Goal: Task Accomplishment & Management: Manage account settings

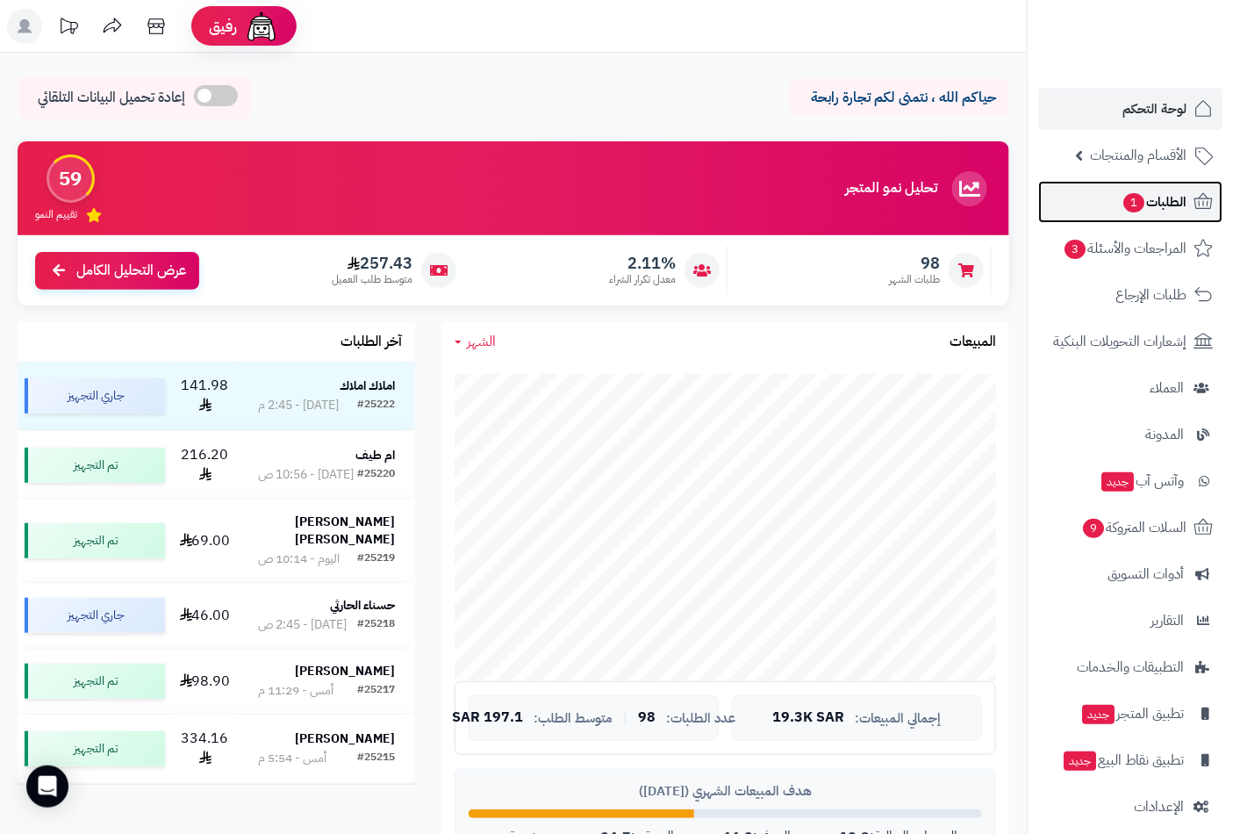
click at [1177, 200] on span "الطلبات 1" at bounding box center [1154, 202] width 65 height 25
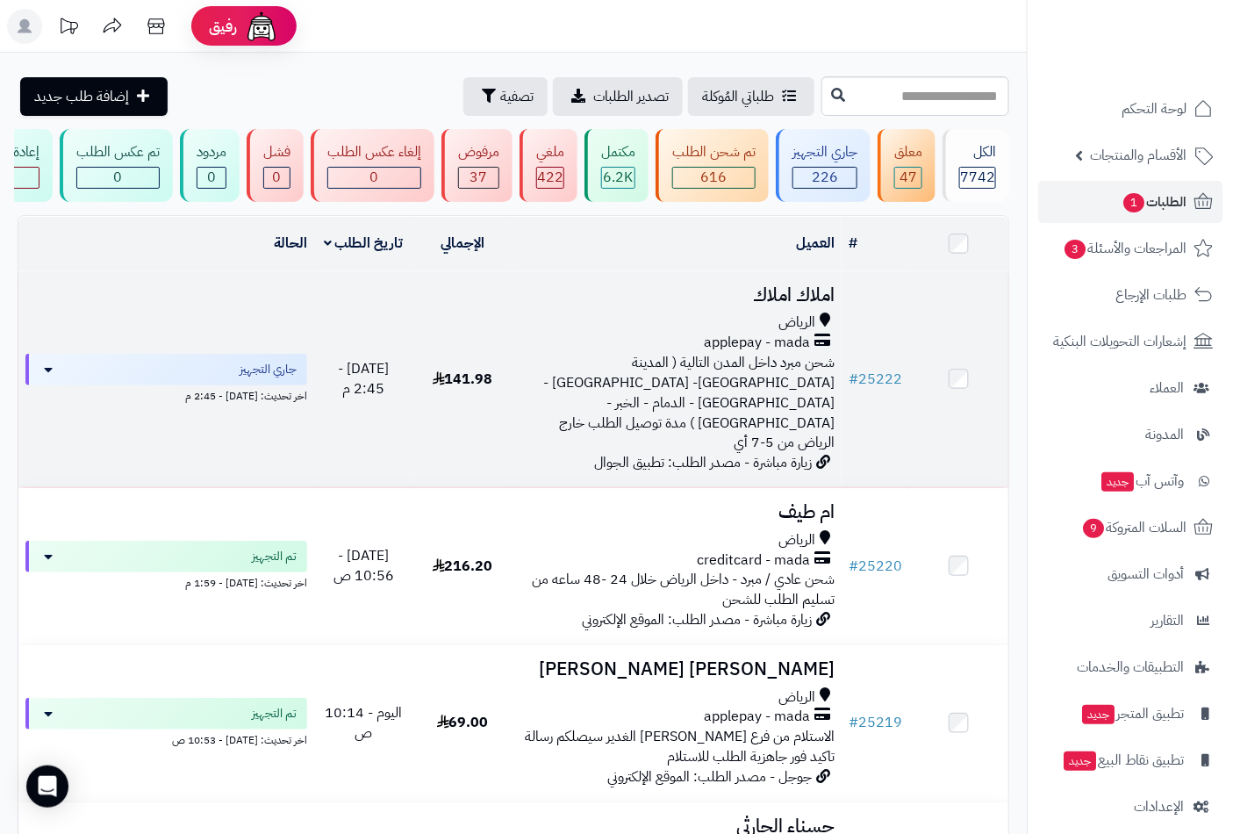
click at [762, 305] on h3 "املاك املاك" at bounding box center [678, 295] width 316 height 20
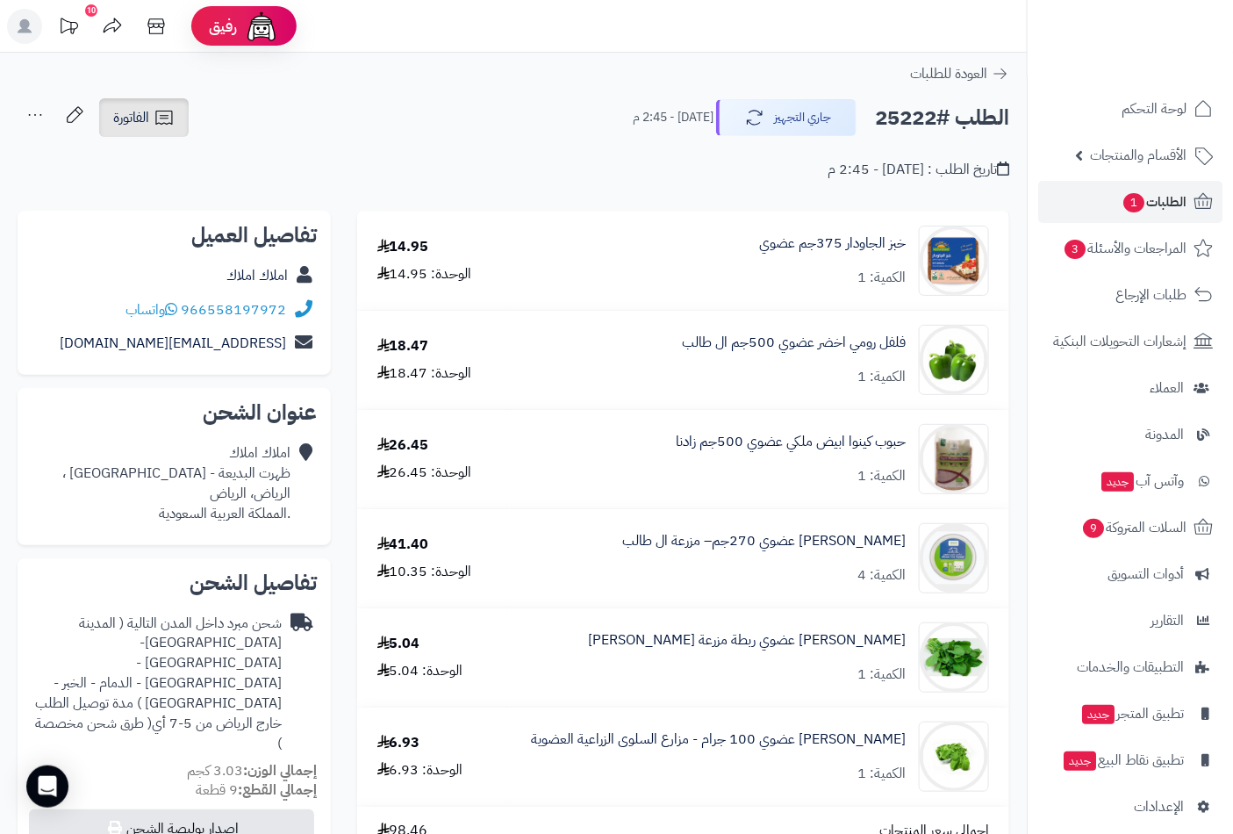
click at [144, 114] on span "الفاتورة" at bounding box center [131, 117] width 36 height 21
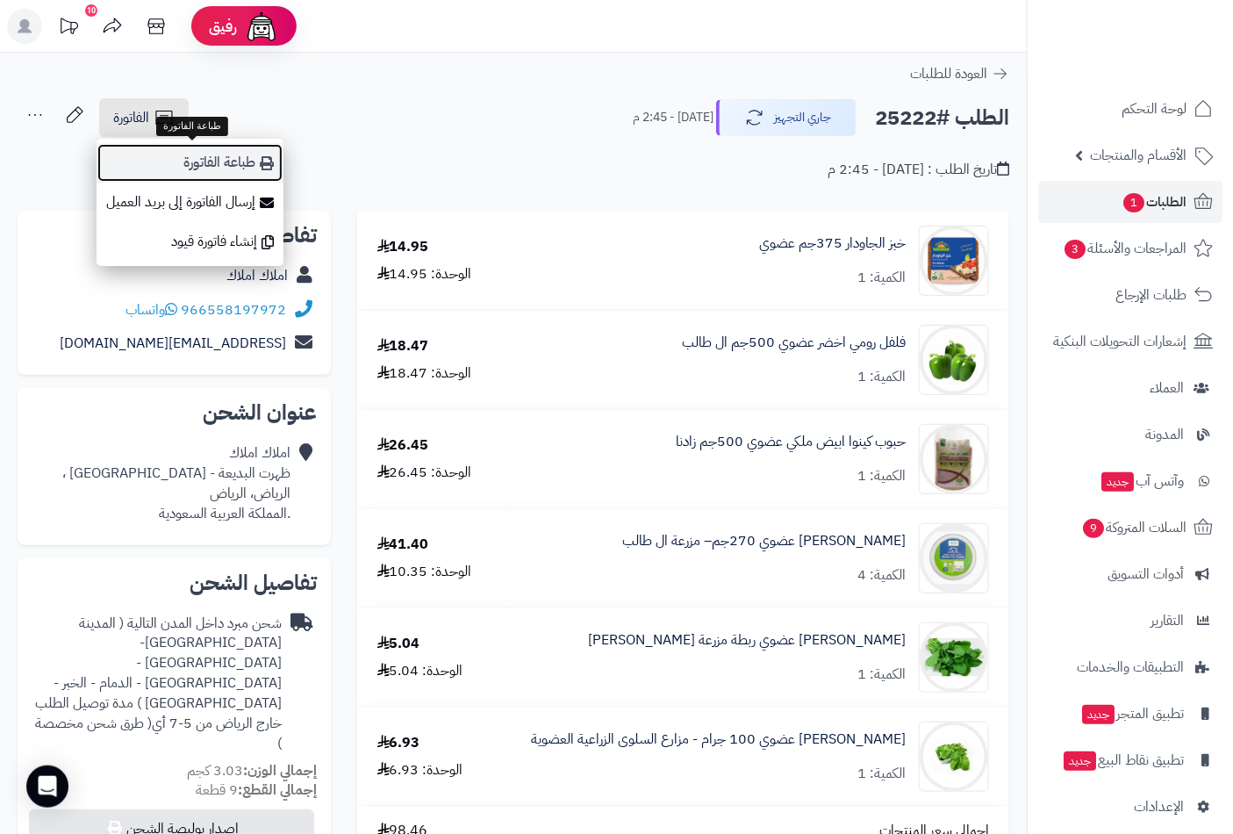
click at [211, 163] on link "طباعة الفاتورة" at bounding box center [190, 162] width 187 height 39
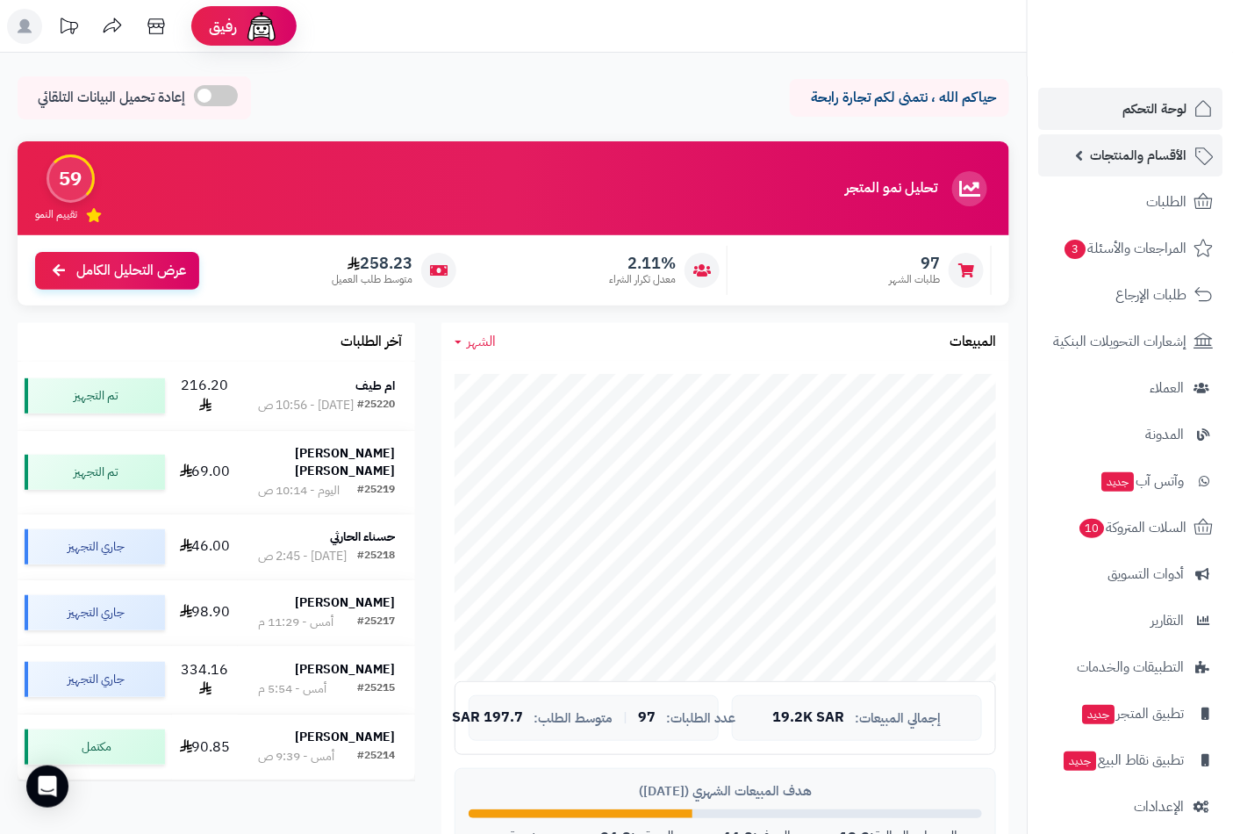
click at [1144, 163] on span "الأقسام والمنتجات" at bounding box center [1138, 155] width 97 height 25
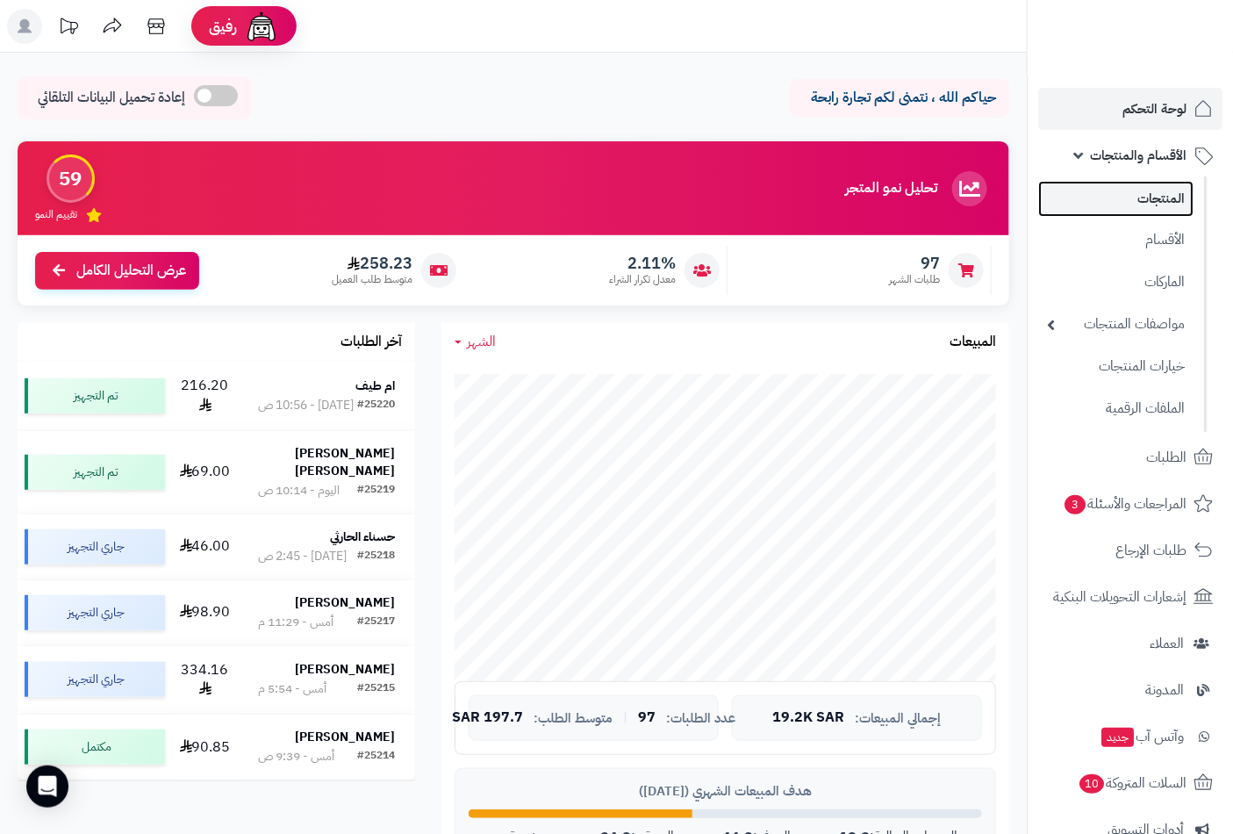
click at [1144, 208] on link "المنتجات" at bounding box center [1115, 199] width 155 height 36
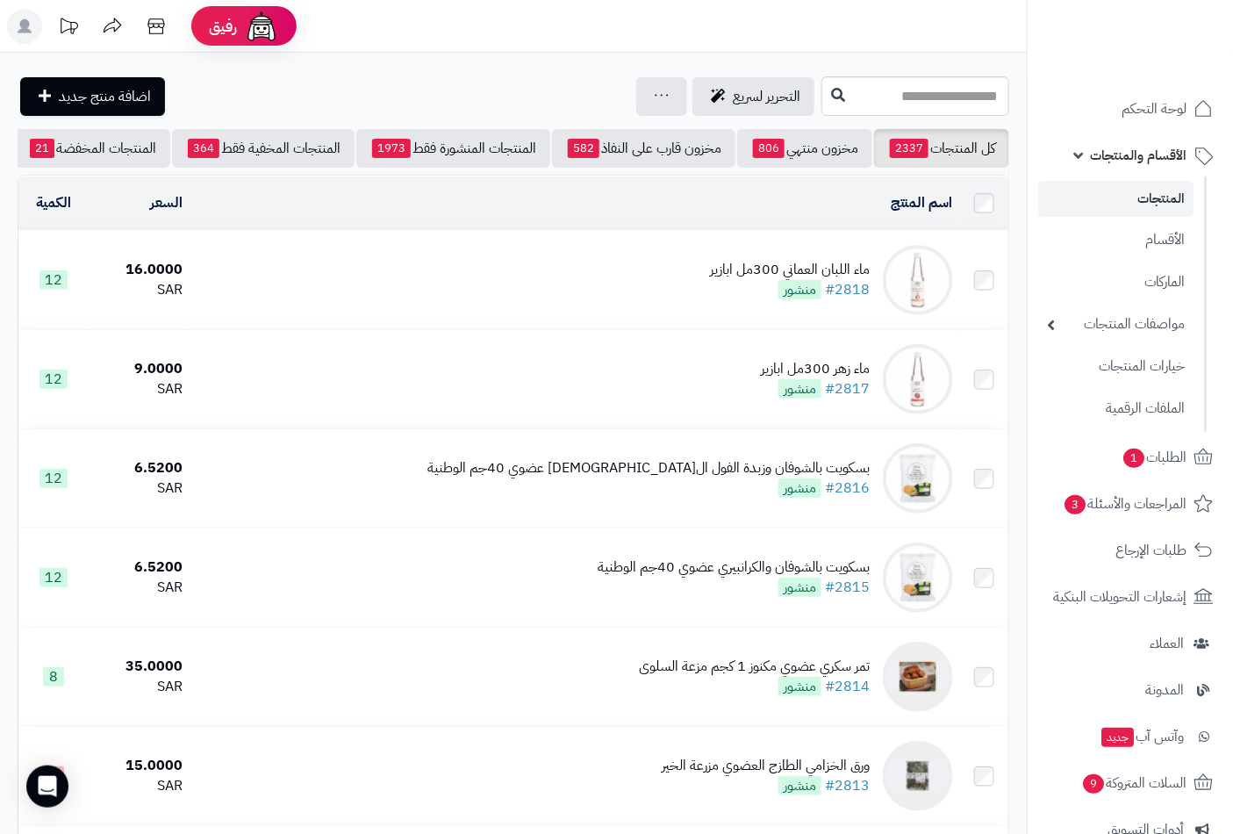
scroll to position [0, -165]
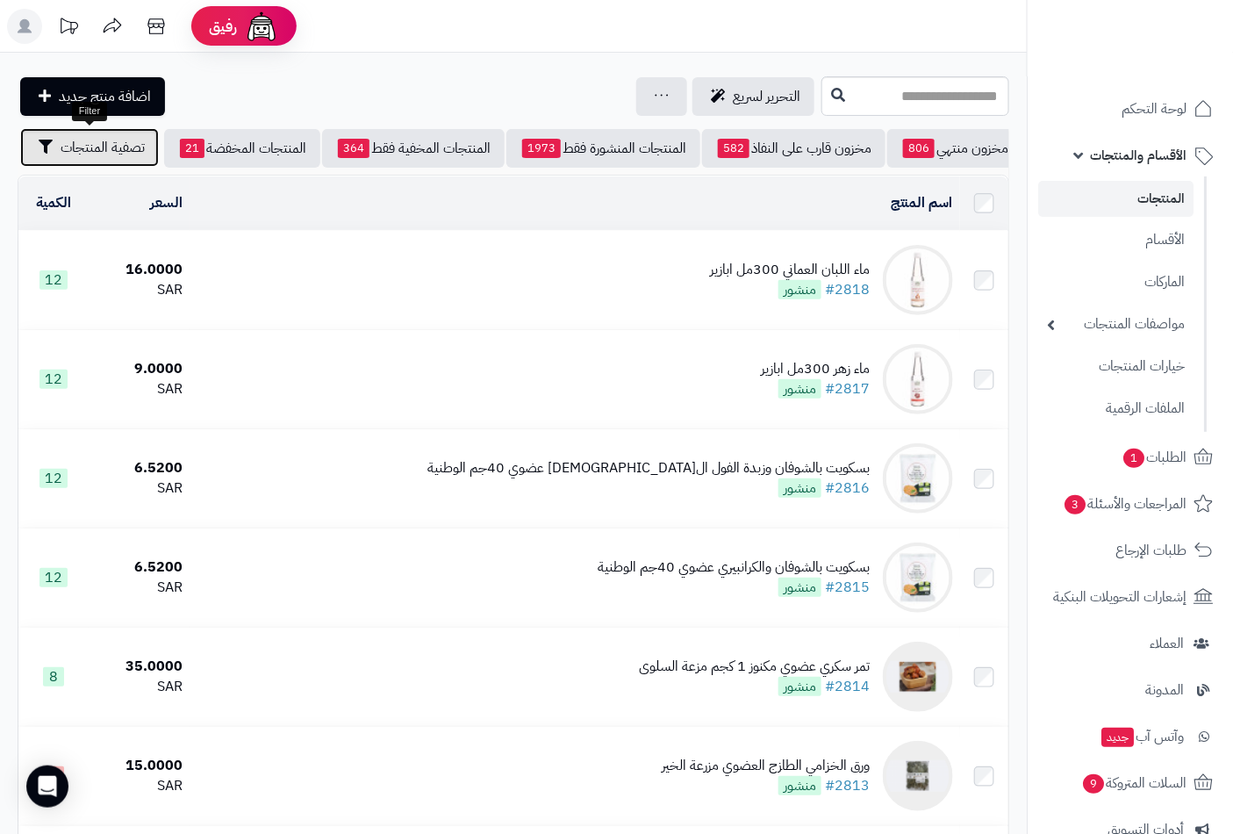
click at [132, 147] on span "تصفية المنتجات" at bounding box center [103, 147] width 84 height 21
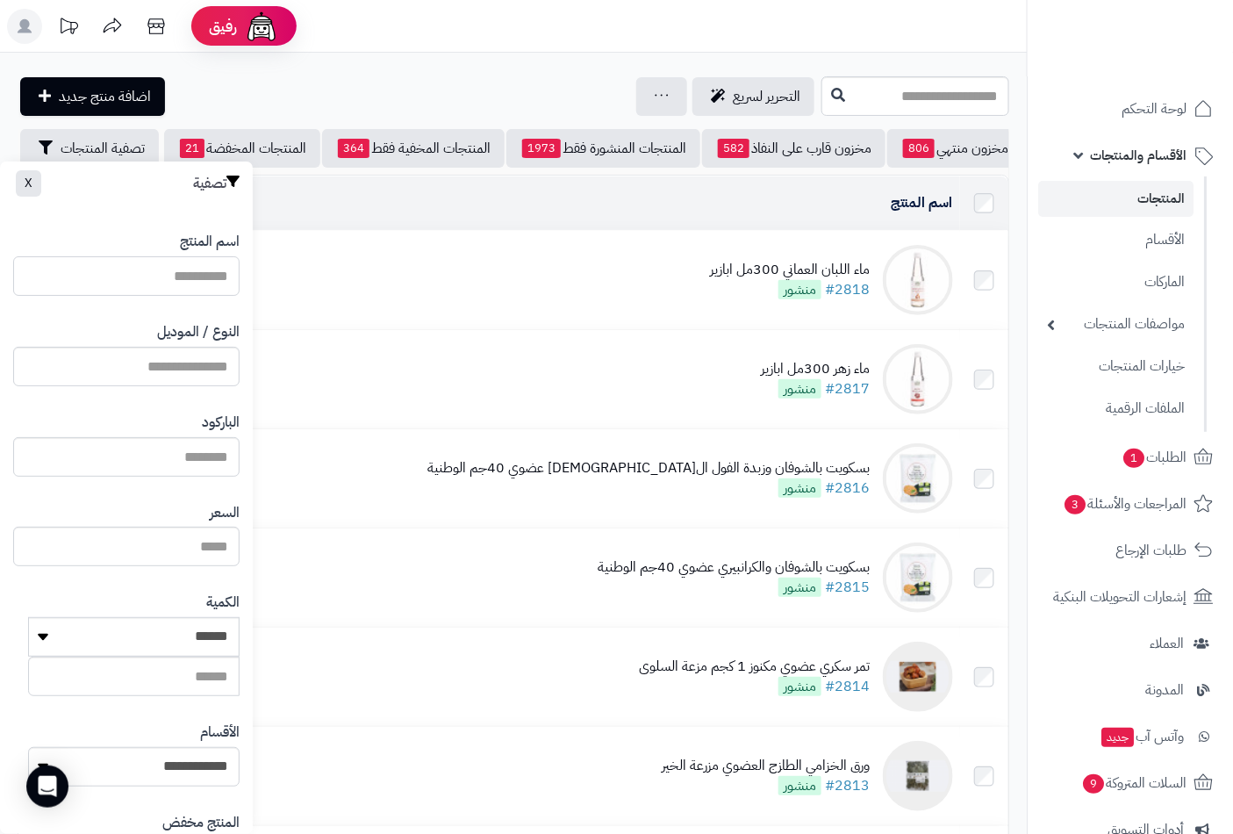
click at [158, 277] on input "اسم المنتج" at bounding box center [126, 275] width 226 height 39
type input "**********"
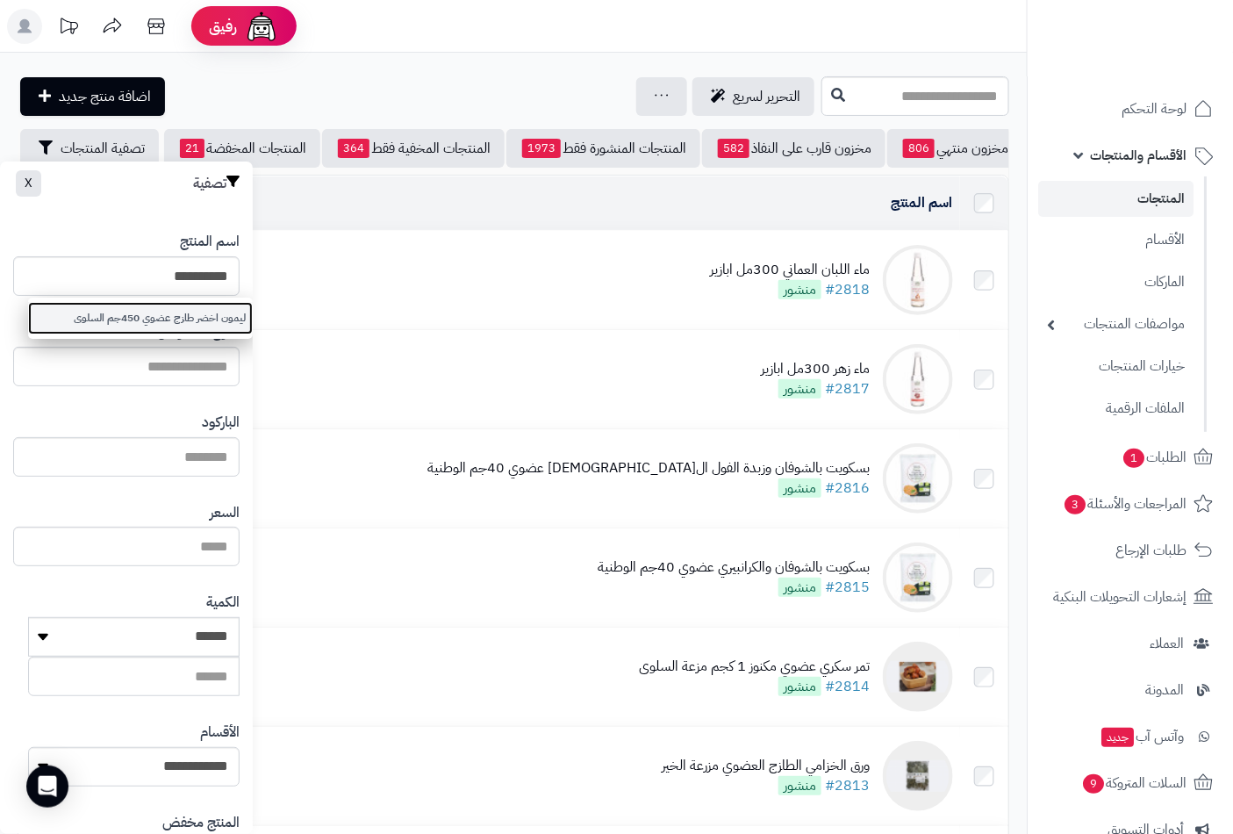
click at [137, 305] on link "ليمون اخضر طازج عضوي 450جم السلوى" at bounding box center [140, 318] width 225 height 32
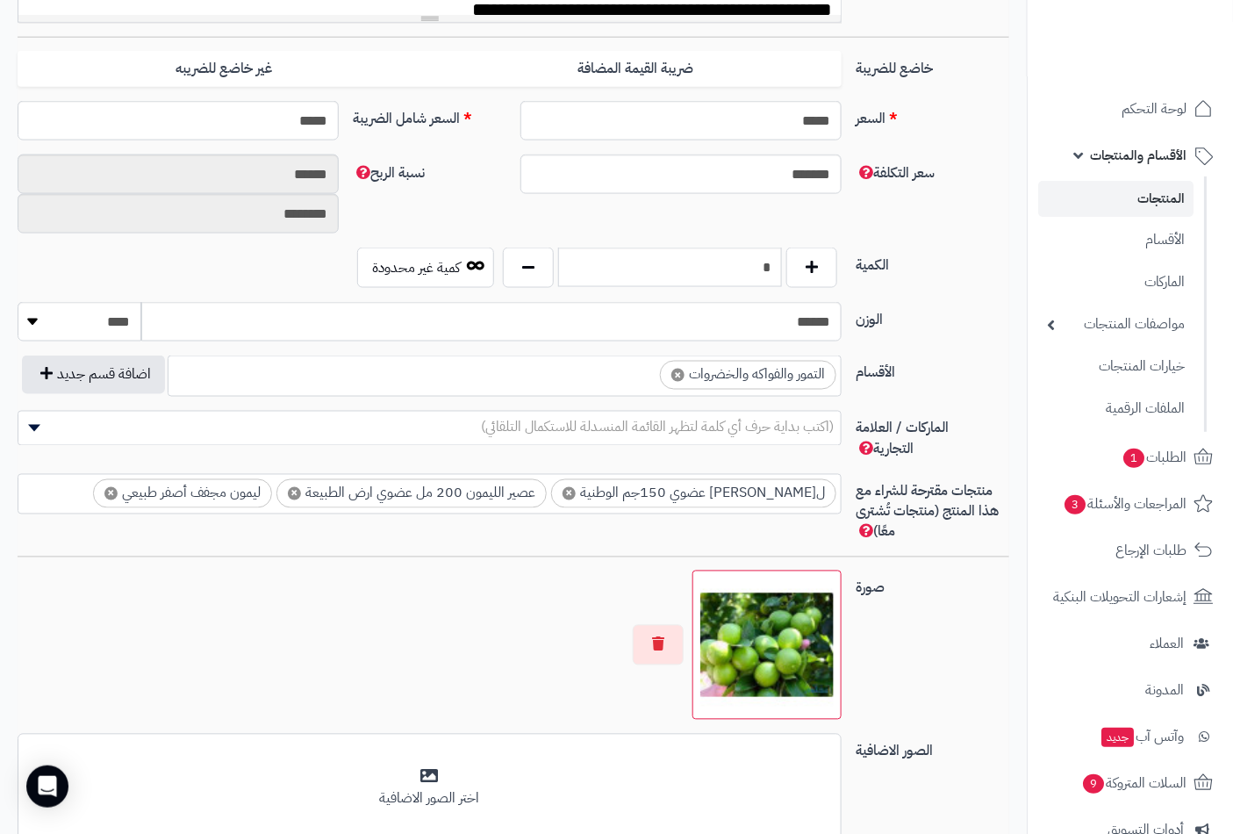
scroll to position [812, 0]
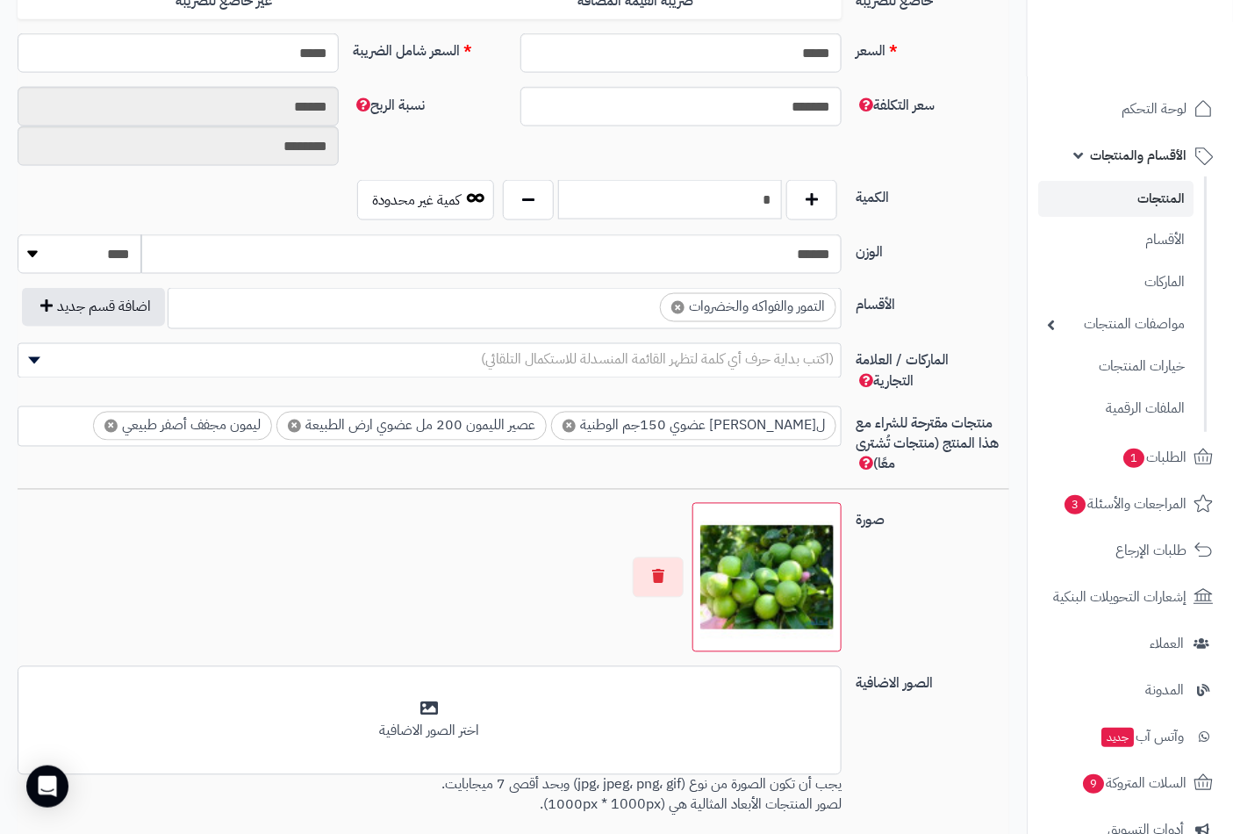
click at [748, 202] on input "*" at bounding box center [670, 199] width 224 height 39
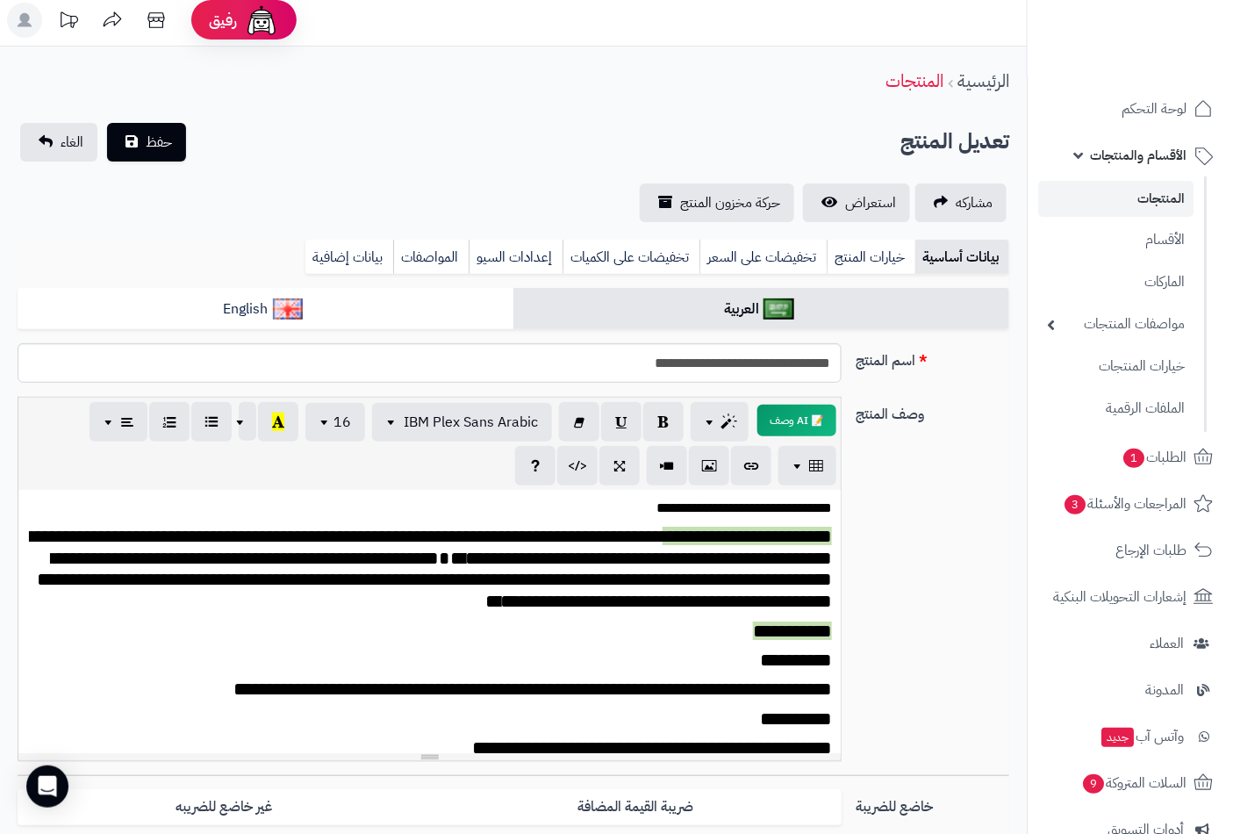
scroll to position [0, 0]
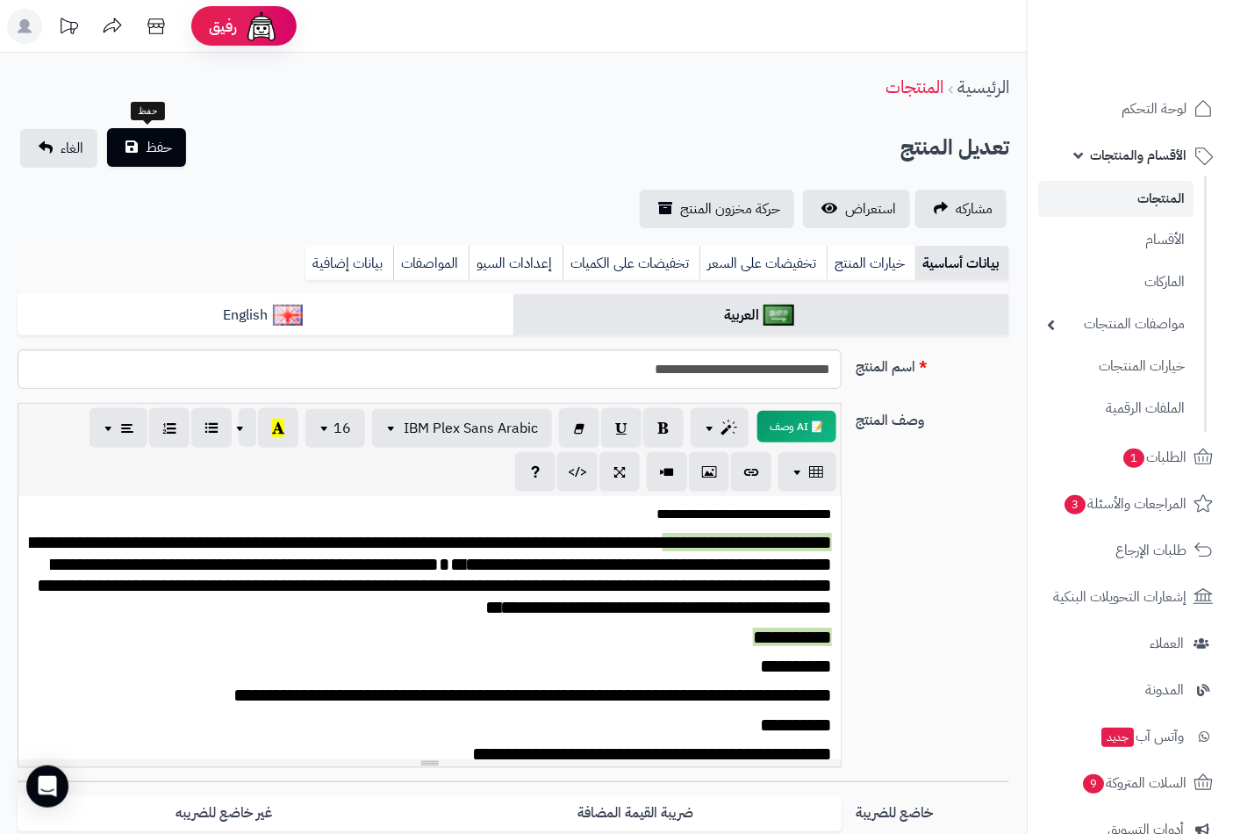
type input "*"
click at [162, 144] on span "حفظ" at bounding box center [159, 147] width 26 height 21
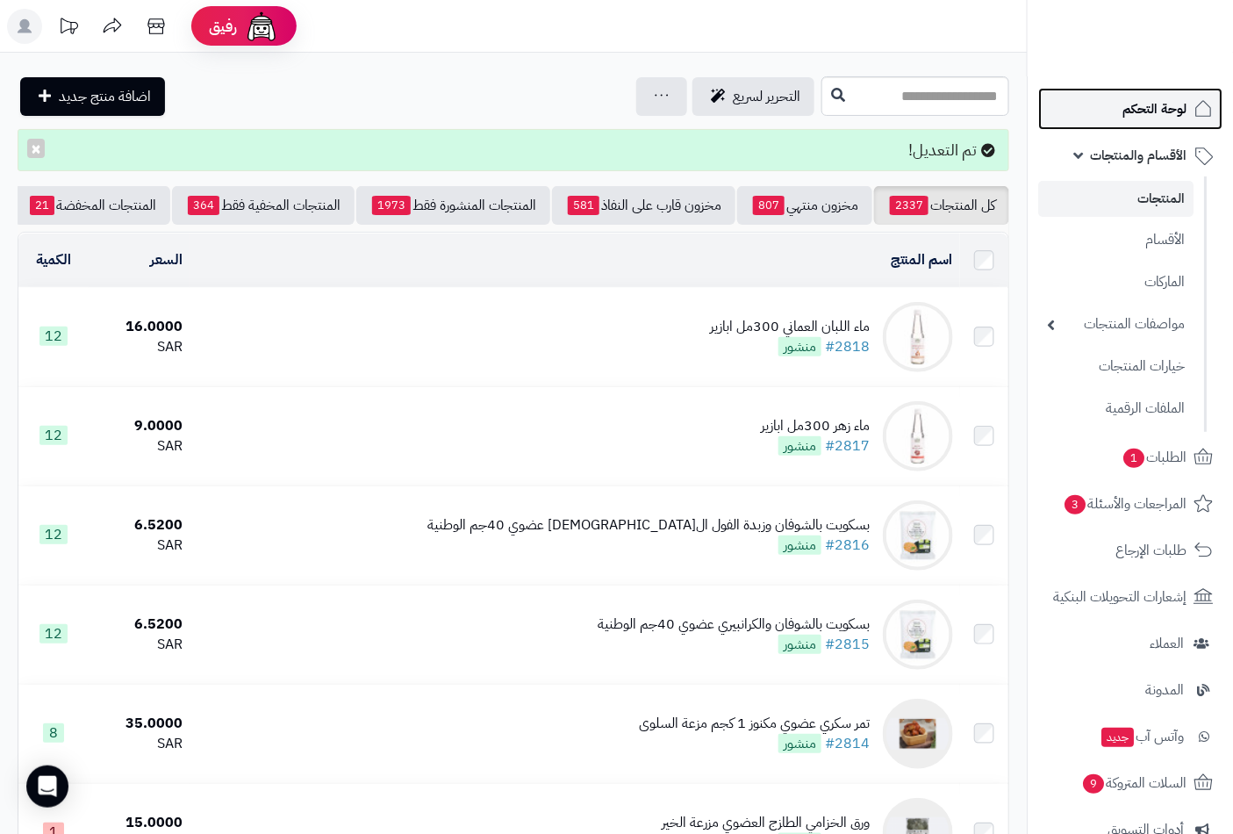
click at [1152, 106] on span "لوحة التحكم" at bounding box center [1155, 109] width 64 height 25
